Goal: Information Seeking & Learning: Learn about a topic

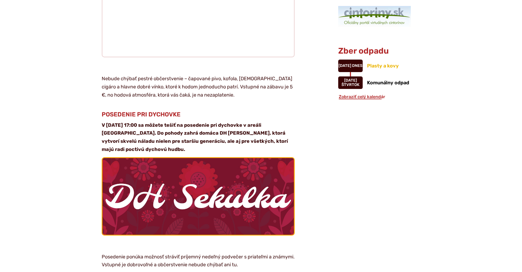
scroll to position [580, 0]
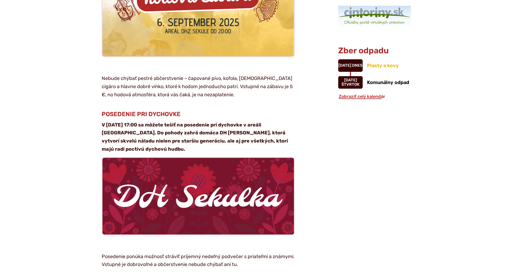
drag, startPoint x: 102, startPoint y: 97, endPoint x: 150, endPoint y: 123, distance: 54.3
click at [150, 123] on p "V [DATE] 17:00 sa môžete tešiť na posedenie pri dychovke v areáli [GEOGRAPHIC_D…" at bounding box center [198, 137] width 193 height 32
copy strong "V [DATE] 17:00 sa môžete tešiť na posedenie pri dychovke v areáli [GEOGRAPHIC_D…"
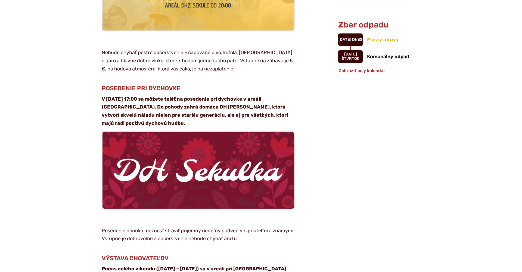
scroll to position [616, 0]
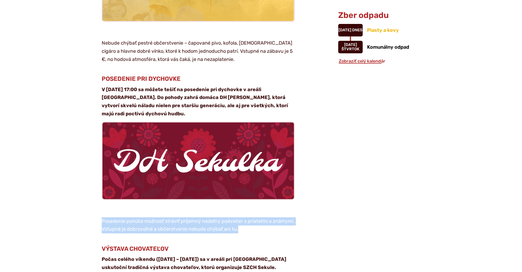
drag, startPoint x: 103, startPoint y: 193, endPoint x: 280, endPoint y: 201, distance: 177.0
click at [280, 217] on p "Posedenie ponúka možnosť stráviť príjemný nedeľný podvečer s priateľmi a známym…" at bounding box center [198, 225] width 193 height 16
copy p "Posedenie ponúka možnosť stráviť príjemný nedeľný podvečer s priateľmi a známym…"
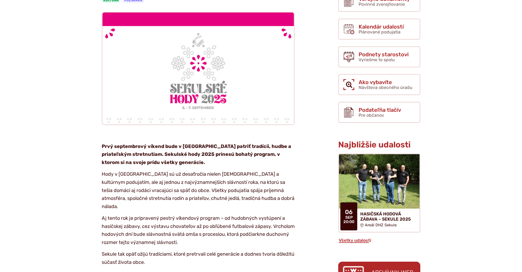
scroll to position [188, 0]
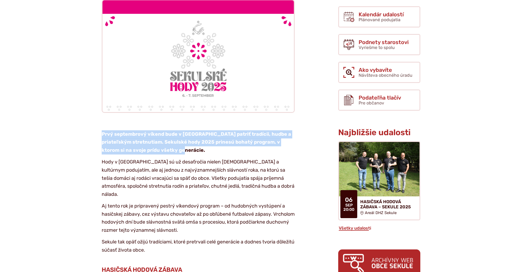
drag, startPoint x: 160, startPoint y: 135, endPoint x: 96, endPoint y: 121, distance: 65.2
copy strong "Prvý septembrový víkend bude v [GEOGRAPHIC_DATA] patriť tradícii, hudbe a priat…"
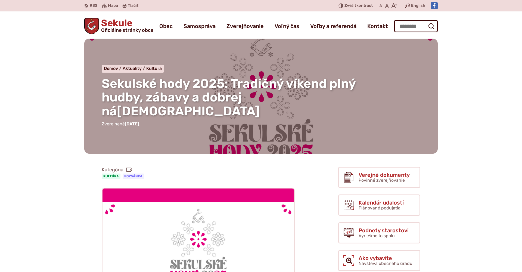
scroll to position [0, 0]
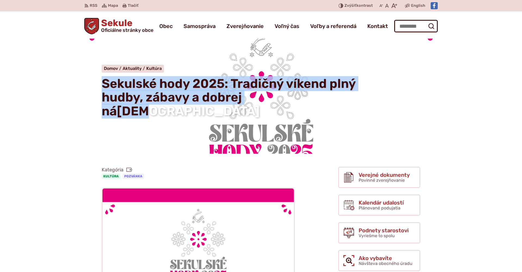
drag, startPoint x: 103, startPoint y: 82, endPoint x: 294, endPoint y: 90, distance: 190.8
click at [294, 90] on span "Sekulské hody 2025: Tradičný víkend plný hudby, zábavy a dobrej ná[DEMOGRAPHIC_…" at bounding box center [229, 97] width 254 height 42
copy span "Sekulské hody 2025: Tradičný víkend plný hudby, zábavy a dobrej ná[DEMOGRAPHIC_…"
